Goal: Task Accomplishment & Management: Manage account settings

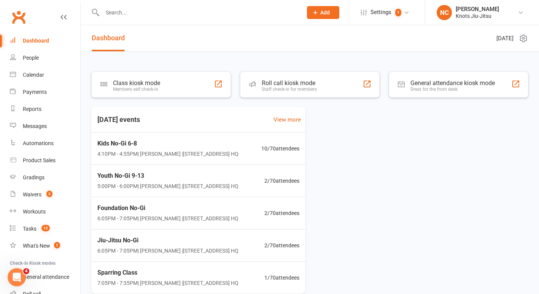
click at [110, 14] on input "text" at bounding box center [198, 12] width 197 height 11
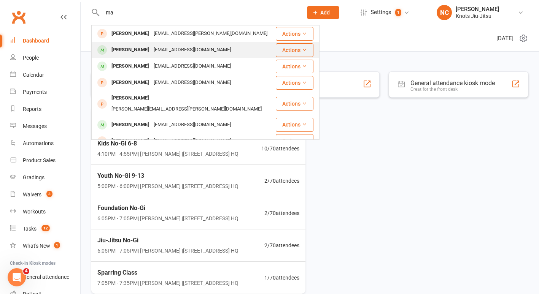
type input "m"
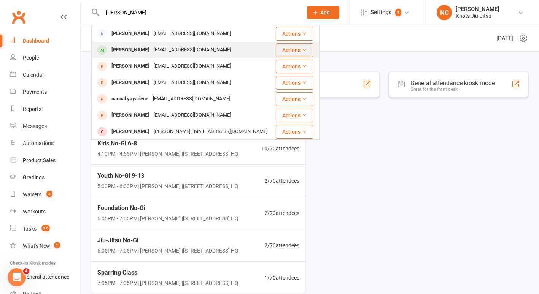
type input "[PERSON_NAME]"
click at [178, 48] on div "[EMAIL_ADDRESS][DOMAIN_NAME]" at bounding box center [192, 49] width 82 height 11
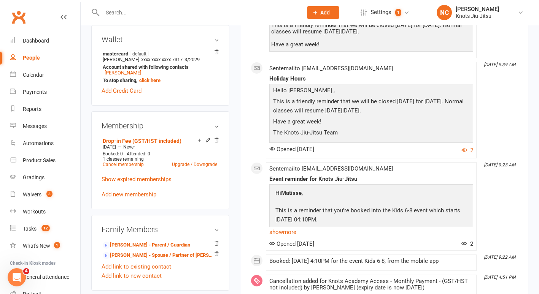
scroll to position [277, 0]
click at [135, 198] on link "Add new membership" at bounding box center [129, 194] width 55 height 7
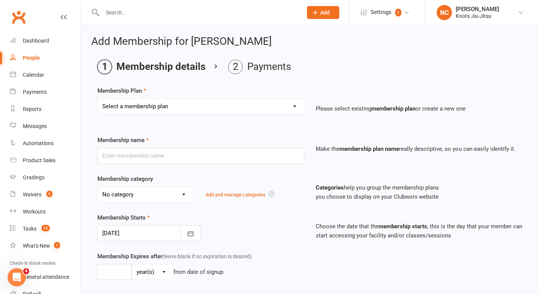
click at [117, 109] on select "Select a membership plan Create new Membership Plan 129 - Adults Membership Unl…" at bounding box center [201, 106] width 206 height 15
select select "11"
click at [98, 99] on select "Select a membership plan Create new Membership Plan 129 - Adults Membership Unl…" at bounding box center [201, 106] width 206 height 15
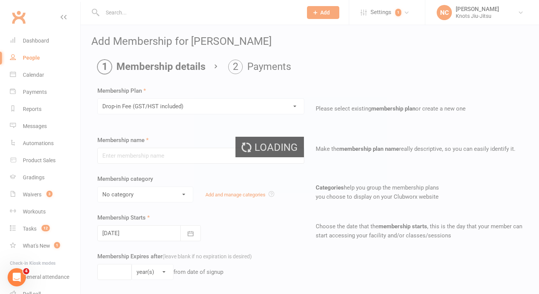
type input "Drop-in Fee (GST/HST included)"
select select "17"
type input "0"
type input "1"
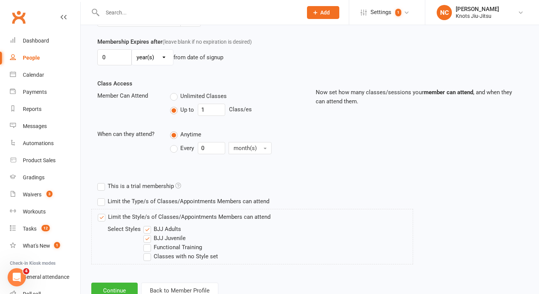
scroll to position [241, 0]
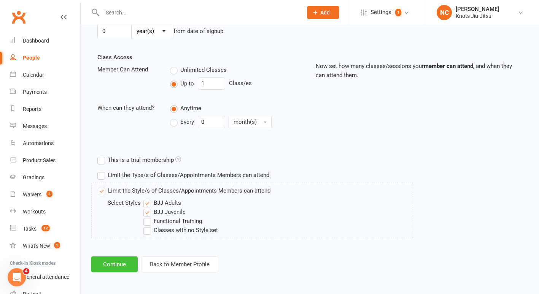
click at [117, 264] on button "Continue" at bounding box center [114, 265] width 46 height 16
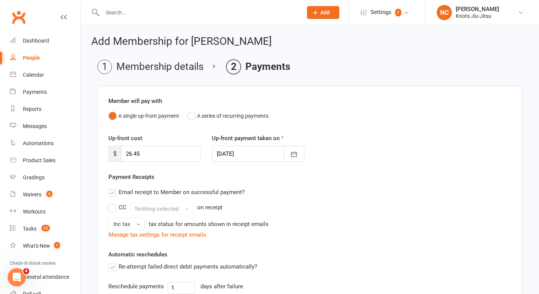
scroll to position [181, 0]
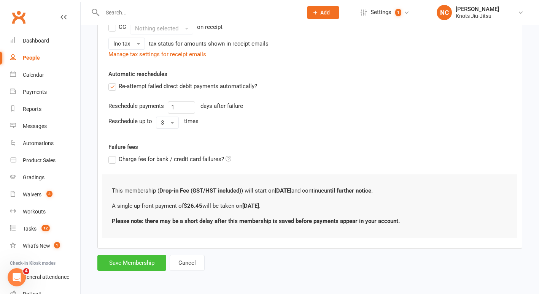
click at [149, 260] on button "Save Membership" at bounding box center [131, 263] width 69 height 16
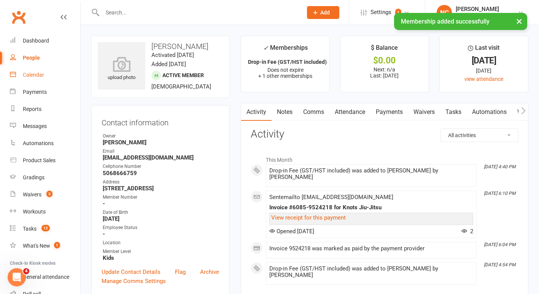
click at [31, 74] on div "Calendar" at bounding box center [33, 75] width 21 height 6
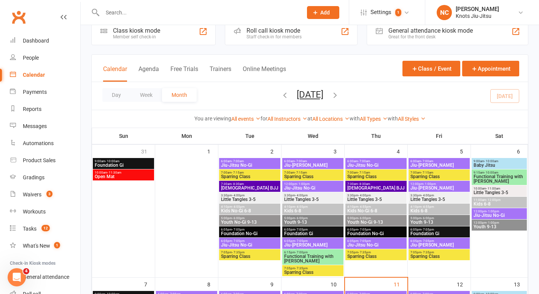
scroll to position [17, 0]
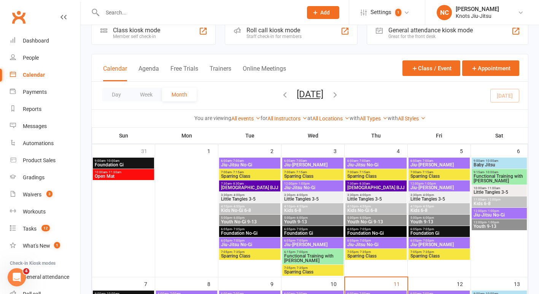
click at [430, 209] on span "Kids 6-8" at bounding box center [439, 210] width 58 height 5
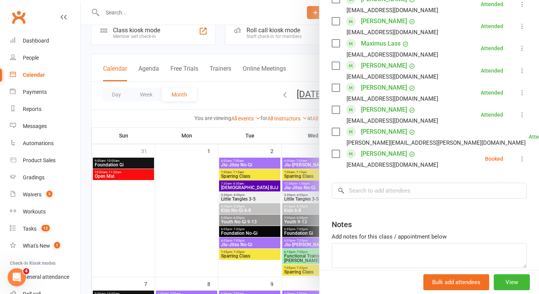
scroll to position [447, 0]
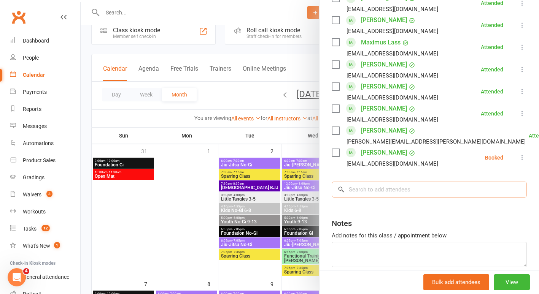
click at [373, 182] on input "search" at bounding box center [429, 190] width 195 height 16
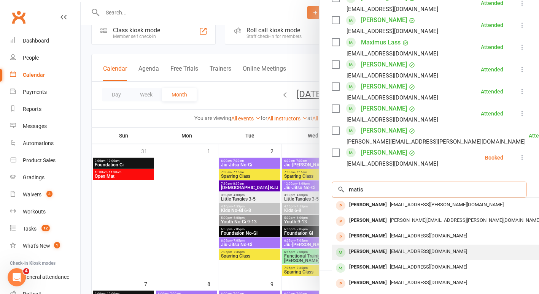
type input "matis"
click at [354, 246] on div "[PERSON_NAME]" at bounding box center [368, 251] width 44 height 11
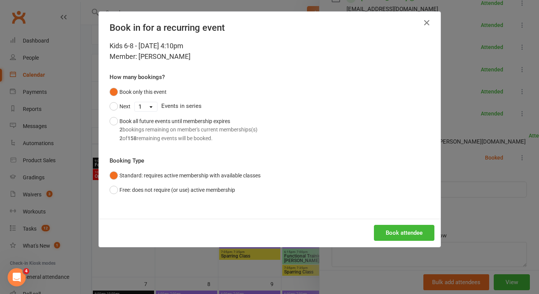
click at [389, 222] on div "Book attendee" at bounding box center [269, 233] width 341 height 28
click at [389, 230] on button "Book attendee" at bounding box center [404, 233] width 60 height 16
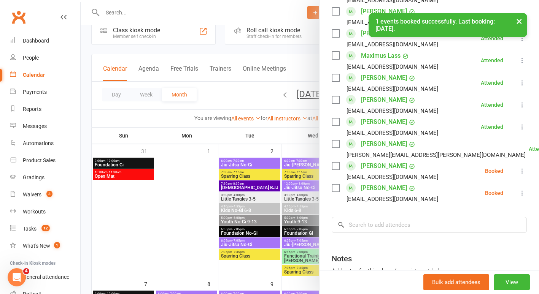
scroll to position [433, 0]
click at [518, 189] on icon at bounding box center [522, 193] width 8 height 8
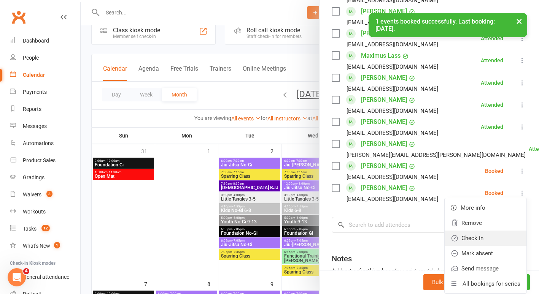
click at [479, 231] on link "Check in" at bounding box center [485, 238] width 82 height 15
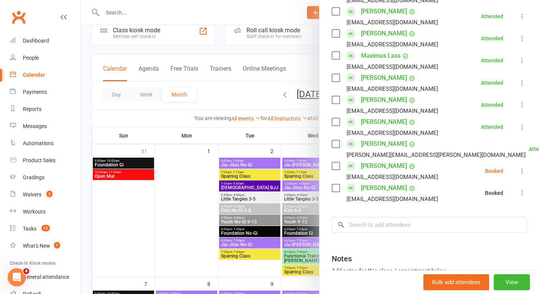
click at [203, 244] on div at bounding box center [310, 147] width 458 height 294
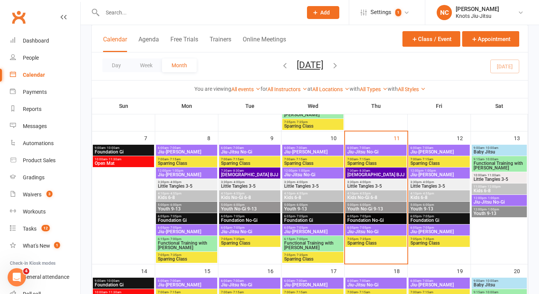
scroll to position [163, 0]
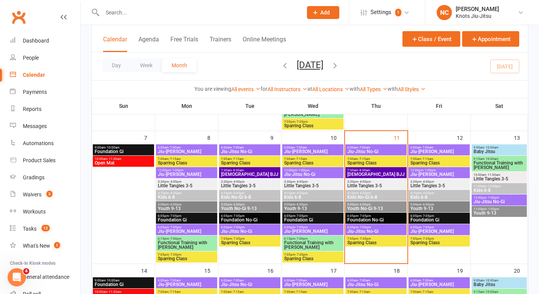
click at [374, 195] on span "Kids No-Gi 6-8" at bounding box center [376, 197] width 58 height 5
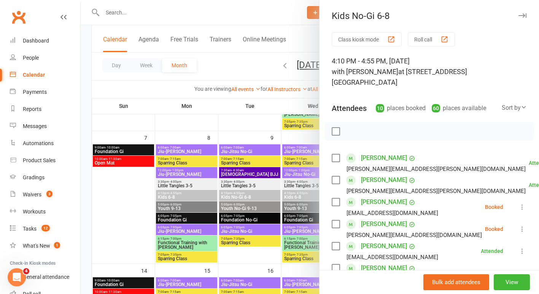
scroll to position [136, 0]
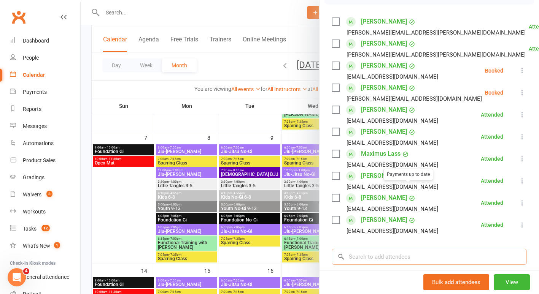
click at [392, 254] on input "search" at bounding box center [429, 257] width 195 height 16
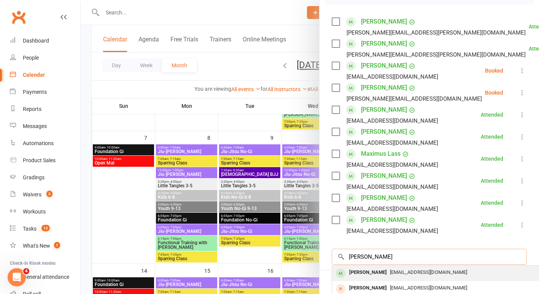
type input "[PERSON_NAME]"
click at [390, 270] on span "[EMAIL_ADDRESS][DOMAIN_NAME]" at bounding box center [428, 273] width 77 height 6
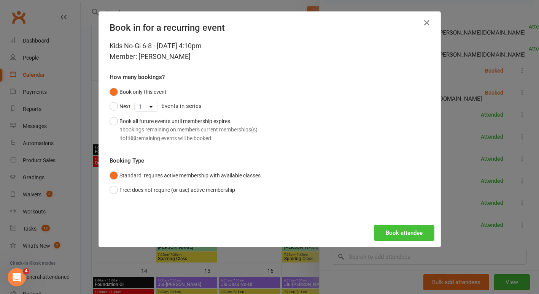
click at [379, 225] on button "Book attendee" at bounding box center [404, 233] width 60 height 16
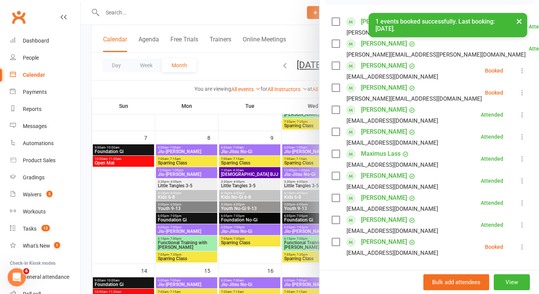
click at [518, 243] on icon at bounding box center [522, 247] width 8 height 8
click at [479, 285] on link "Check in" at bounding box center [485, 292] width 82 height 15
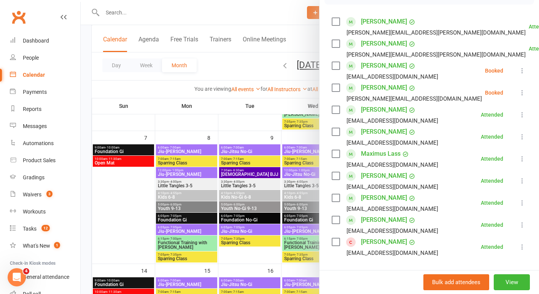
click at [136, 197] on div at bounding box center [310, 147] width 458 height 294
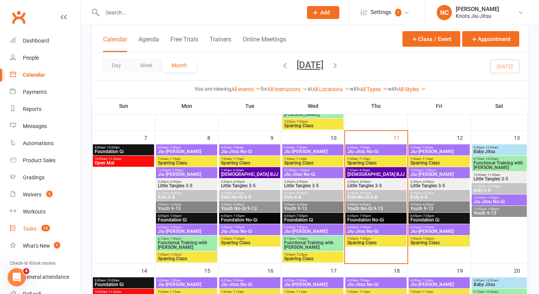
click at [35, 231] on div "Tasks" at bounding box center [30, 229] width 14 height 6
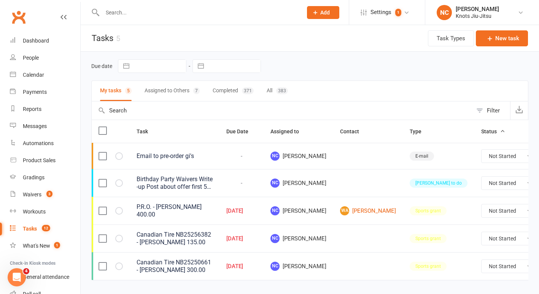
click at [154, 104] on input "text" at bounding box center [282, 111] width 381 height 18
click at [275, 94] on button "All 383" at bounding box center [277, 91] width 21 height 20
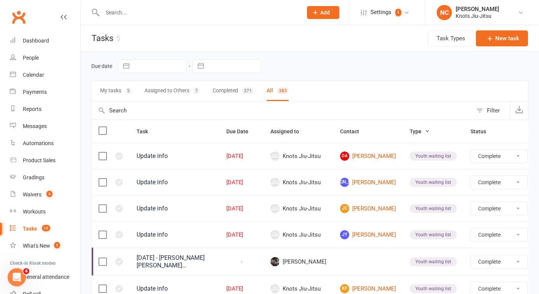
select select "finished"
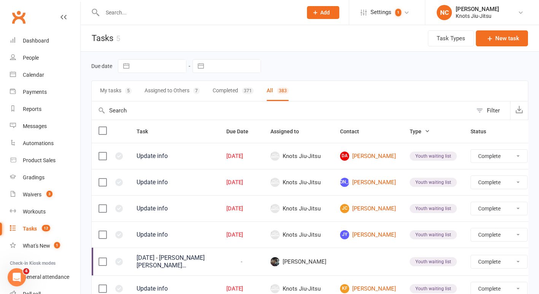
select select "finished"
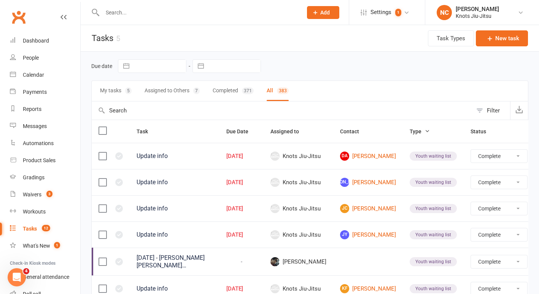
select select "finished"
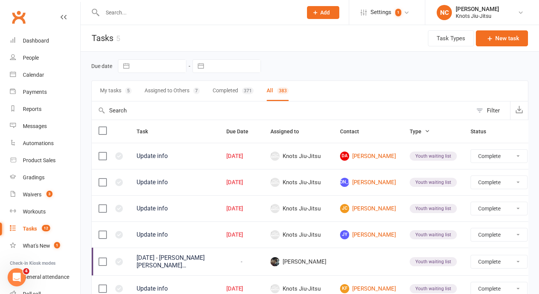
select select "finished"
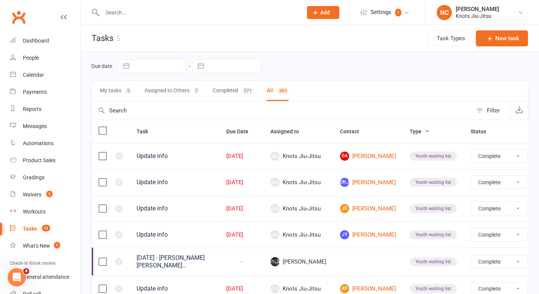
select select "finished"
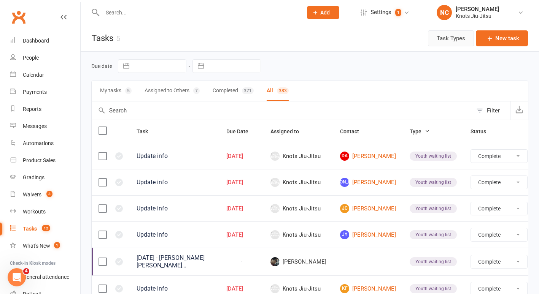
drag, startPoint x: 458, startPoint y: 42, endPoint x: 472, endPoint y: 115, distance: 74.3
click at [493, 111] on div "Filter" at bounding box center [493, 110] width 13 height 9
select select "finished"
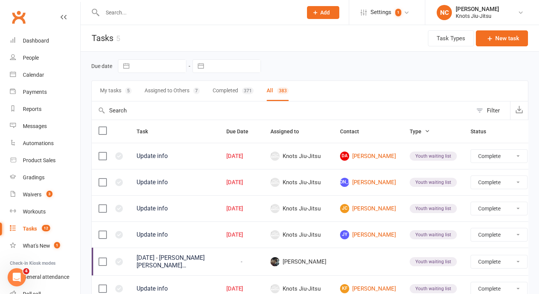
select select "finished"
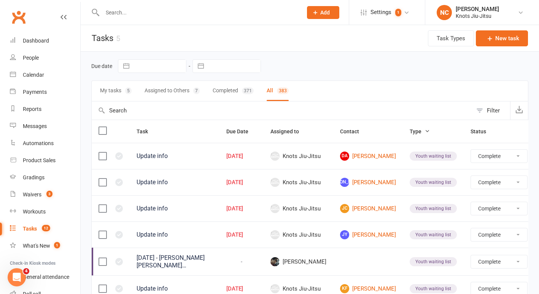
select select "finished"
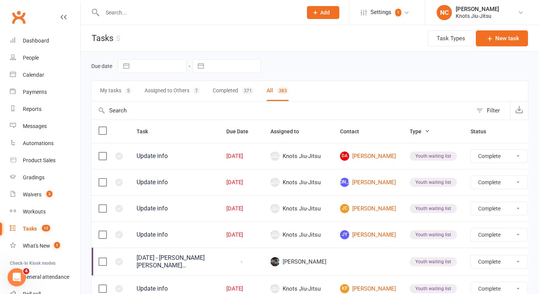
select select "finished"
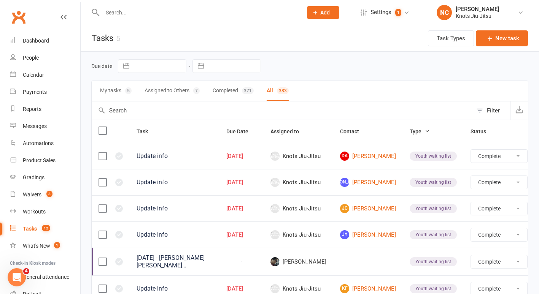
select select "finished"
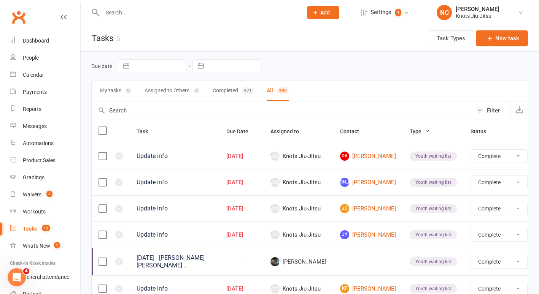
select select "finished"
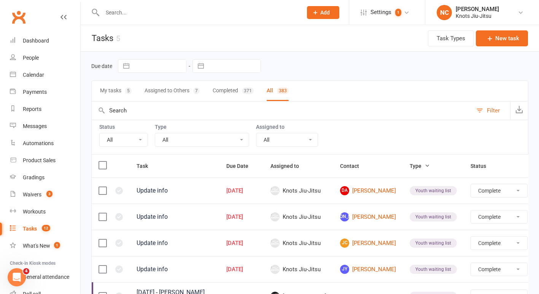
click at [180, 142] on select "All Birthday party Cleaning moncton E-mail Kids summer classes Kids waiting lis…" at bounding box center [202, 139] width 94 height 13
select select "35201"
click at [155, 133] on select "All Birthday party Cleaning moncton E-mail Kids summer classes Kids waiting lis…" at bounding box center [202, 139] width 94 height 13
select select "finished"
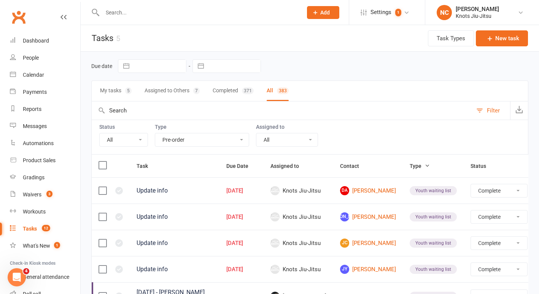
select select "finished"
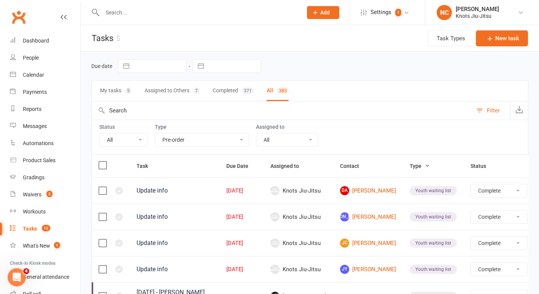
select select "finished"
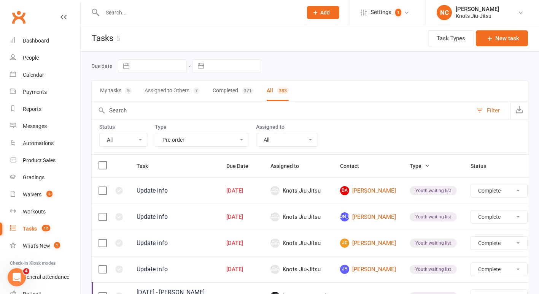
select select "finished"
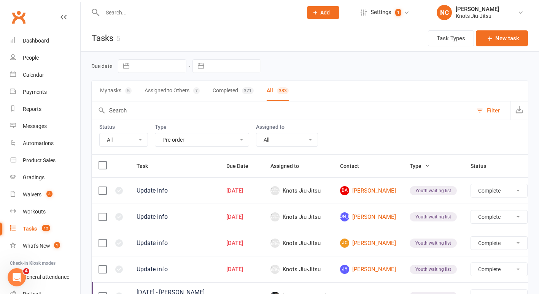
select select "finished"
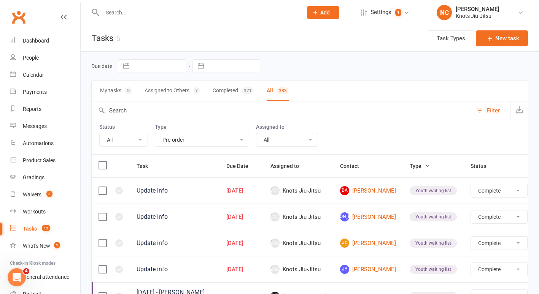
select select "finished"
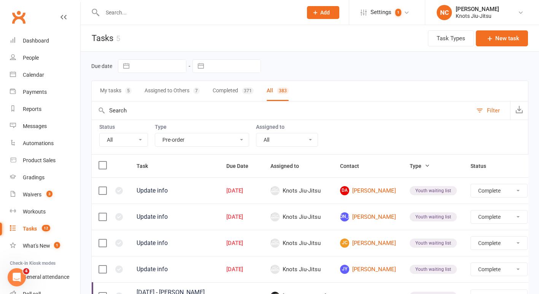
select select "finished"
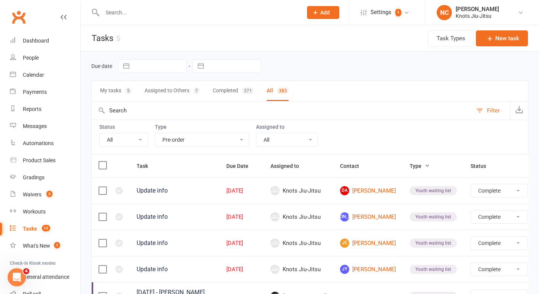
select select "finished"
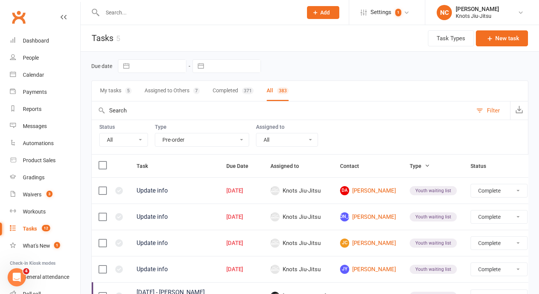
select select "finished"
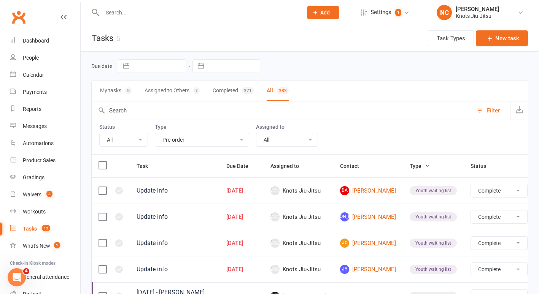
select select "finished"
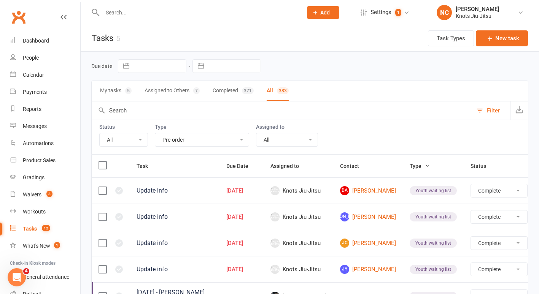
select select "finished"
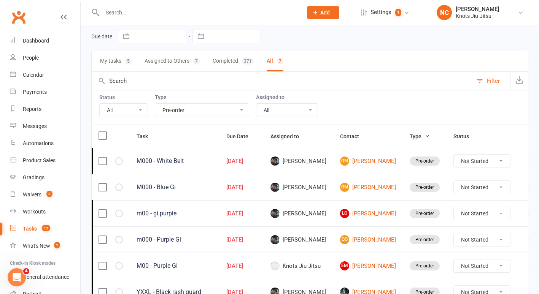
scroll to position [29, 0]
click at [481, 159] on select "Not Started In Progress Waiting Complete" at bounding box center [482, 161] width 56 height 13
click at [454, 155] on select "Not Started In Progress Waiting Complete" at bounding box center [482, 161] width 56 height 13
select select "unstarted"
select select "started"
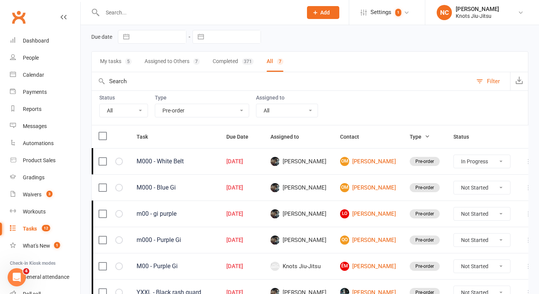
click at [462, 192] on select "Not Started In Progress Waiting Complete" at bounding box center [482, 187] width 56 height 13
click at [454, 181] on select "Not Started In Progress Waiting Complete" at bounding box center [482, 187] width 56 height 13
select select "unstarted"
select select "started"
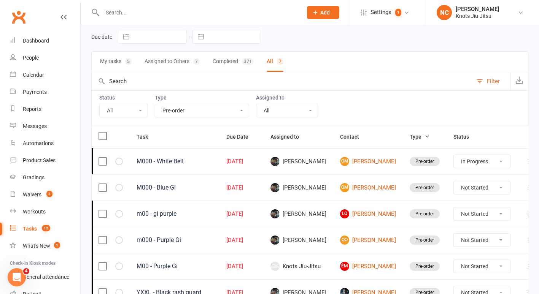
select select "started"
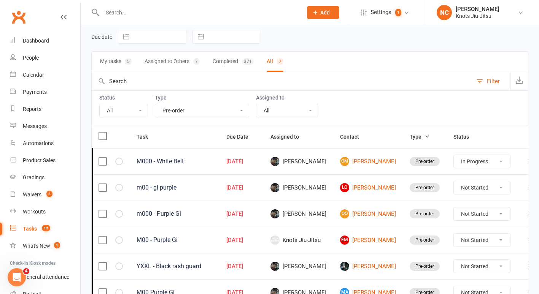
click at [460, 187] on select "Not Started In Progress Waiting Complete" at bounding box center [482, 187] width 56 height 13
click at [454, 181] on select "Not Started In Progress Waiting Complete" at bounding box center [482, 187] width 56 height 13
select select "unstarted"
select select "started"
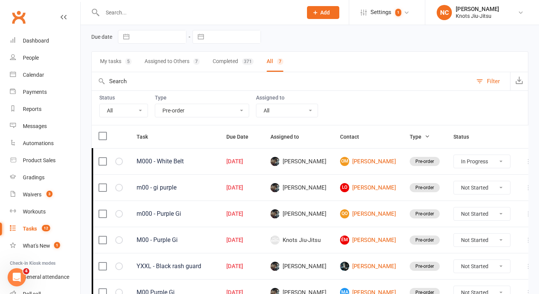
select select "started"
click at [459, 212] on select "Not Started In Progress Waiting Complete" at bounding box center [482, 214] width 56 height 13
click at [454, 208] on select "Not Started In Progress Waiting Complete" at bounding box center [482, 214] width 56 height 13
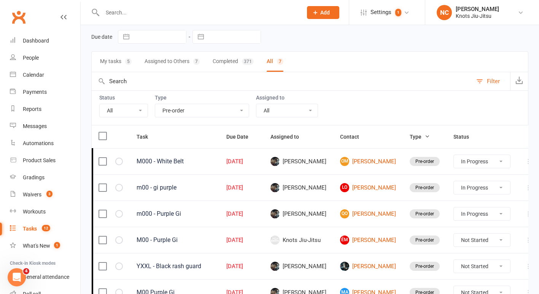
select select "unstarted"
select select "started"
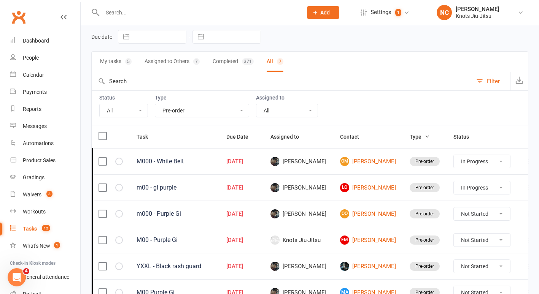
select select "started"
click at [455, 243] on select "Not Started In Progress Waiting Complete" at bounding box center [482, 240] width 56 height 13
click at [454, 234] on select "Not Started In Progress Waiting Complete" at bounding box center [482, 240] width 56 height 13
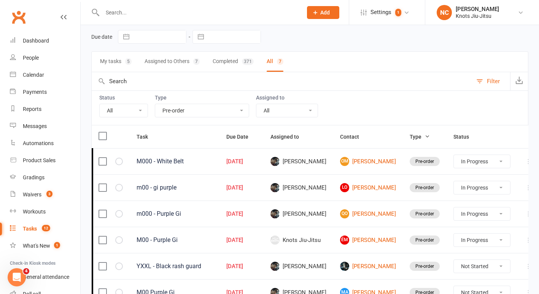
select select "unstarted"
select select "started"
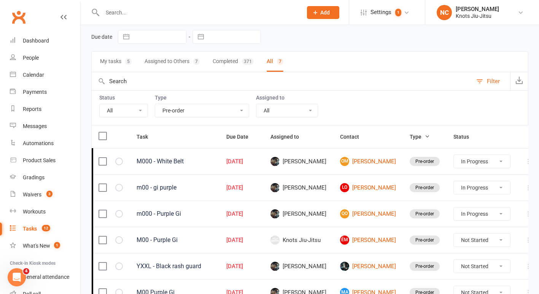
select select "started"
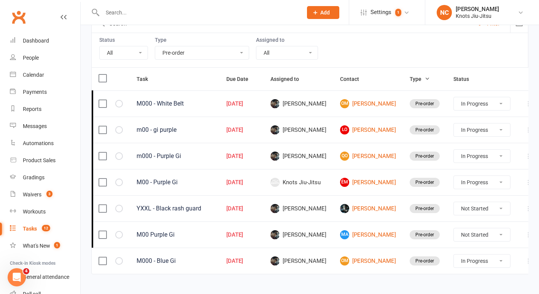
scroll to position [100, 0]
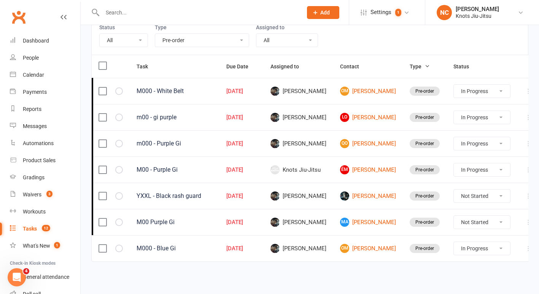
click at [454, 198] on select "Not Started In Progress Waiting Complete" at bounding box center [482, 196] width 56 height 13
click at [454, 190] on select "Not Started In Progress Waiting Complete" at bounding box center [482, 196] width 56 height 13
select select "unstarted"
select select "started"
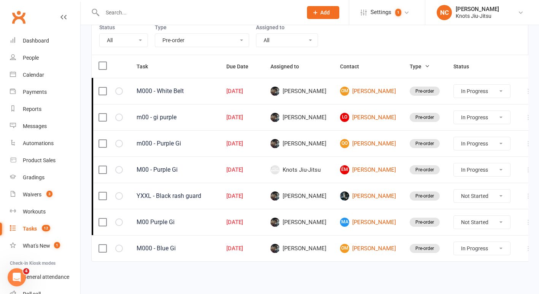
select select "started"
click at [459, 223] on select "Not Started In Progress Waiting Complete" at bounding box center [482, 222] width 56 height 13
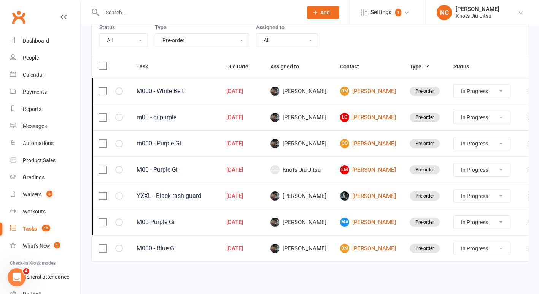
click at [454, 216] on select "Not Started In Progress Waiting Complete" at bounding box center [482, 222] width 56 height 13
select select "unstarted"
select select "started"
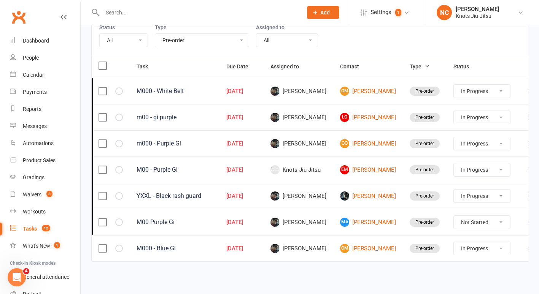
select select "started"
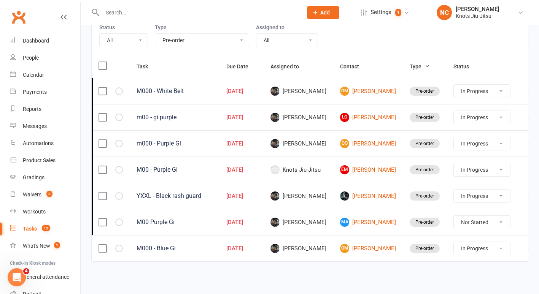
select select "started"
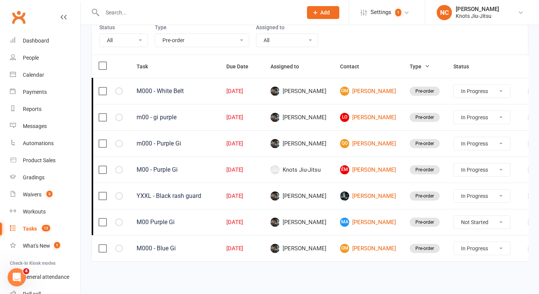
select select "started"
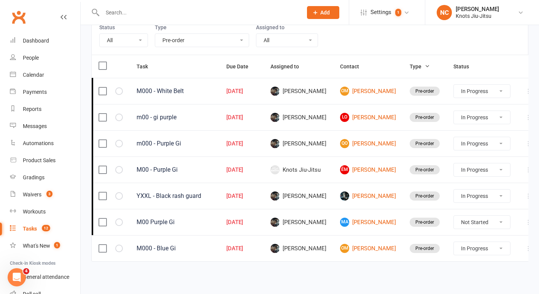
select select "started"
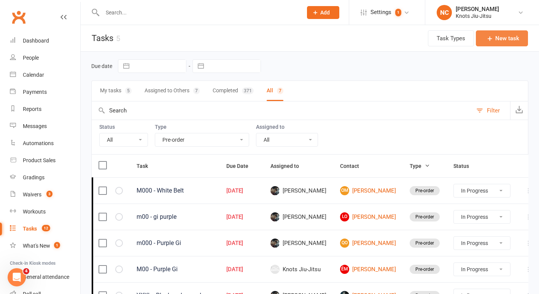
click at [518, 41] on button "New task" at bounding box center [502, 38] width 52 height 16
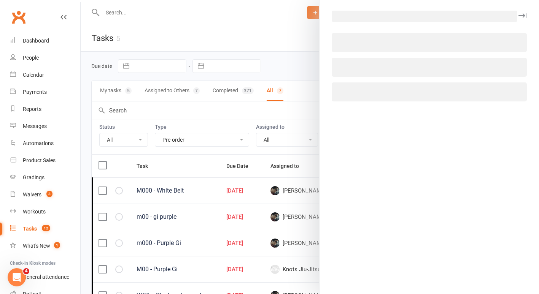
select select "45754"
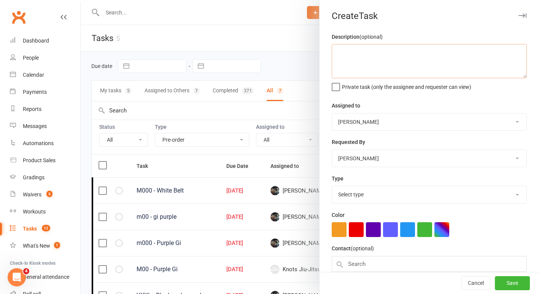
click at [464, 56] on textarea at bounding box center [429, 61] width 195 height 34
type textarea "M2 Black Gi"
click at [378, 198] on select "Select type Birthday party Cleaning moncton E-mail Kids summer classes Kids wai…" at bounding box center [429, 194] width 194 height 17
select select "35201"
click at [332, 186] on select "Select type Birthday party Cleaning moncton E-mail Kids summer classes Kids wai…" at bounding box center [429, 194] width 194 height 17
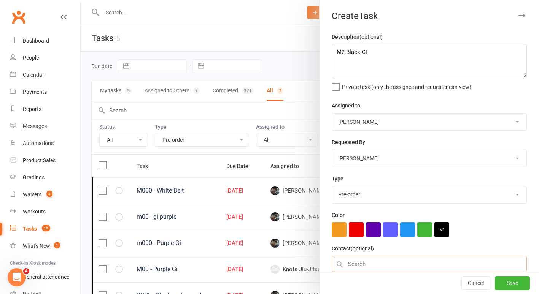
click at [359, 265] on input "text" at bounding box center [429, 264] width 195 height 16
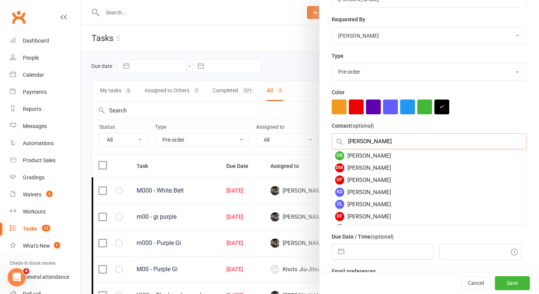
scroll to position [123, 0]
type input "[PERSON_NAME]"
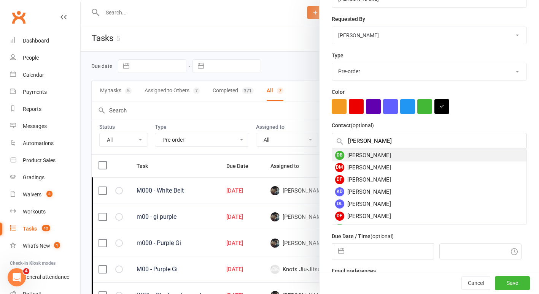
click at [399, 157] on div "DB [PERSON_NAME]" at bounding box center [429, 155] width 194 height 12
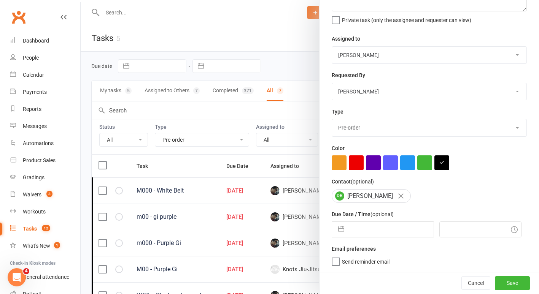
scroll to position [67, 0]
select select "7"
select select "2025"
select select "8"
select select "2025"
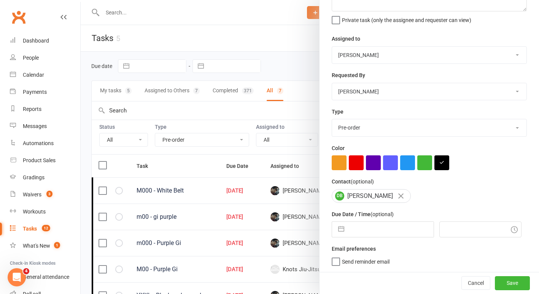
select select "9"
select select "2025"
click at [407, 227] on input "text" at bounding box center [391, 229] width 86 height 15
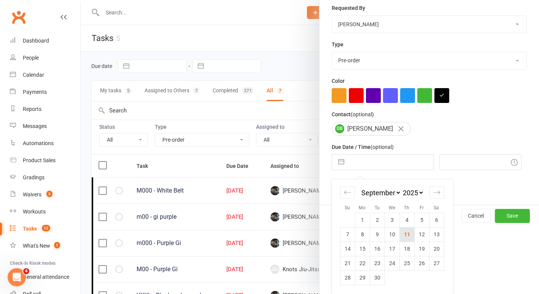
click at [405, 234] on td "11" at bounding box center [406, 234] width 15 height 14
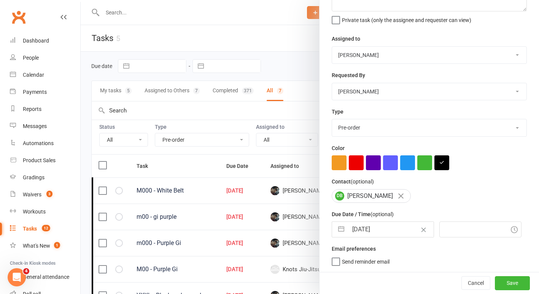
type input "[DATE]"
type input "5:15pm"
click at [497, 286] on button "Save" at bounding box center [512, 283] width 35 height 14
select select "started"
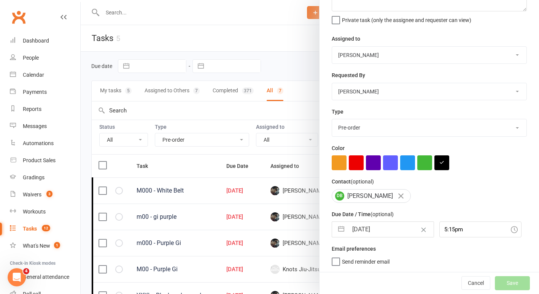
select select "started"
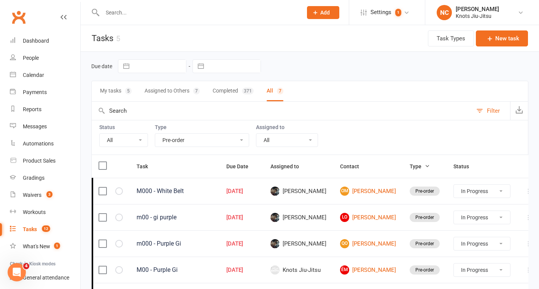
select select "started"
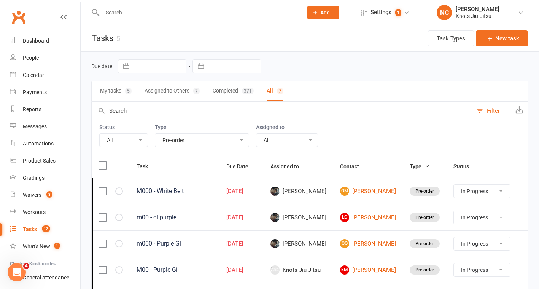
select select "started"
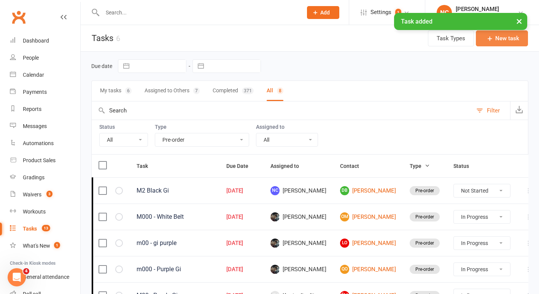
click at [491, 46] on button "New task" at bounding box center [502, 38] width 52 height 16
select select "45754"
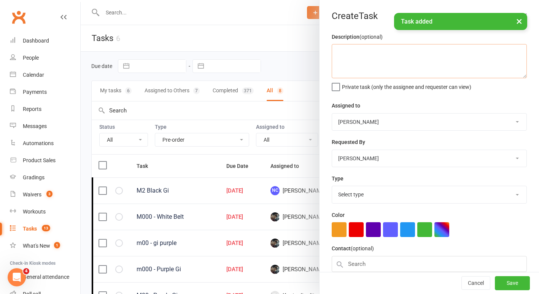
click at [346, 67] on textarea at bounding box center [429, 61] width 195 height 34
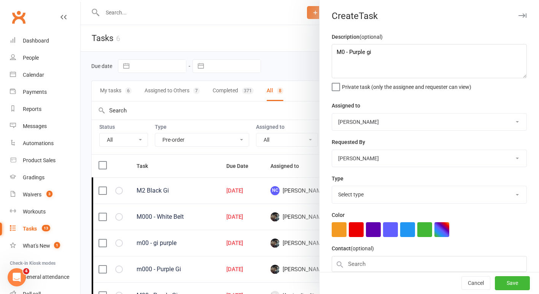
click at [344, 191] on select "Select type Birthday party Cleaning moncton E-mail Kids summer classes Kids wai…" at bounding box center [429, 194] width 194 height 17
click at [332, 186] on select "Select type Birthday party Cleaning moncton E-mail Kids summer classes Kids wai…" at bounding box center [429, 194] width 194 height 17
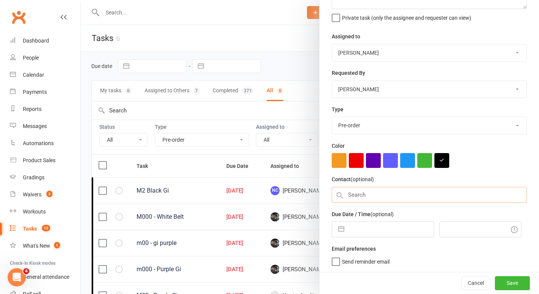
click at [344, 194] on input "text" at bounding box center [429, 195] width 195 height 16
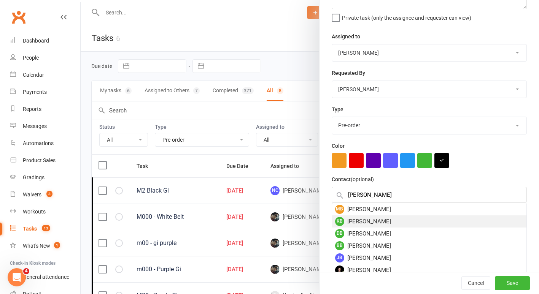
click at [379, 225] on div "KB [PERSON_NAME]" at bounding box center [429, 222] width 194 height 12
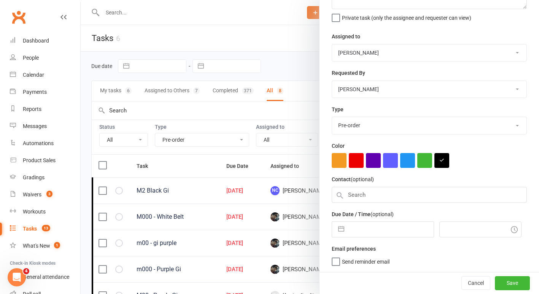
scroll to position [67, 0]
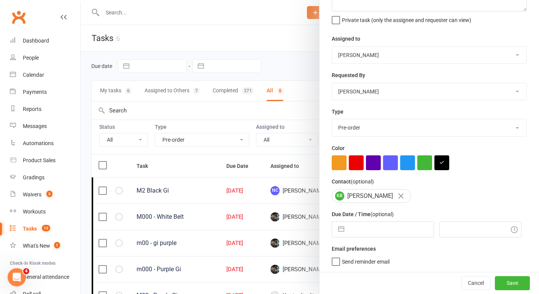
click at [379, 227] on input "text" at bounding box center [391, 229] width 86 height 15
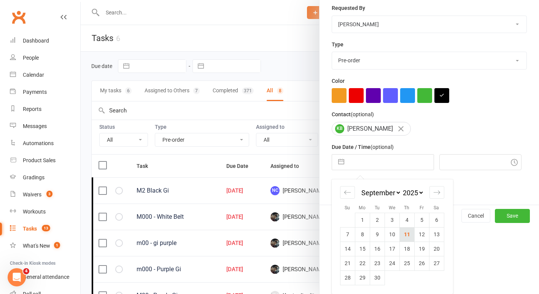
click at [405, 236] on td "11" at bounding box center [406, 234] width 15 height 14
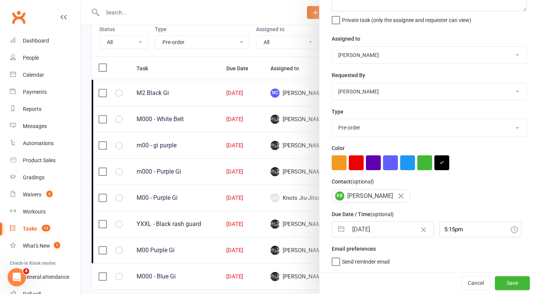
scroll to position [98, 0]
click at [497, 283] on button "Save" at bounding box center [512, 283] width 35 height 14
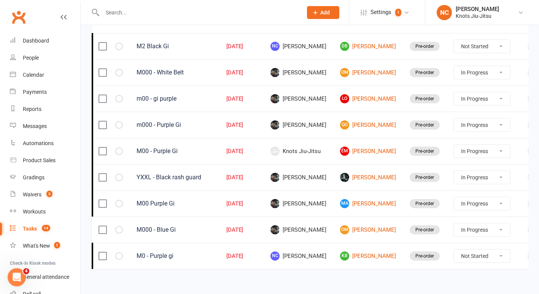
scroll to position [145, 0]
